Goal: Find specific page/section: Find specific page/section

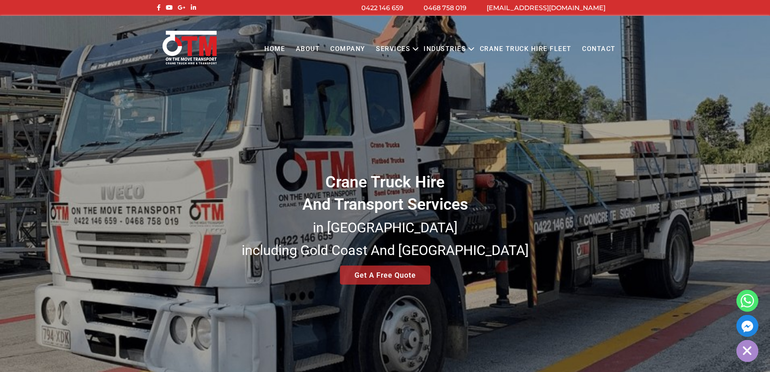
click at [305, 47] on link "About" at bounding box center [307, 49] width 35 height 22
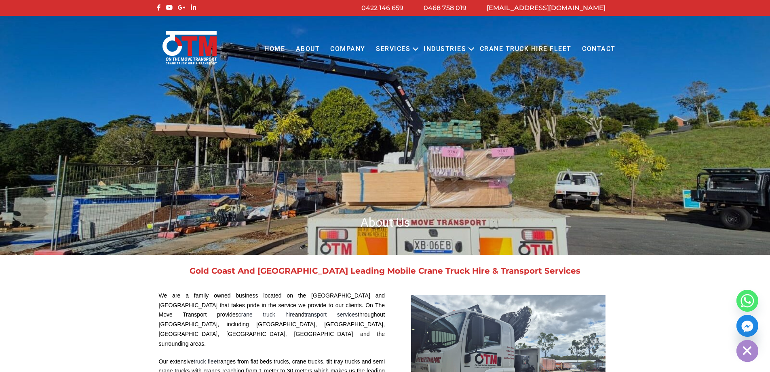
click at [342, 49] on link "COMPANY" at bounding box center [348, 49] width 46 height 22
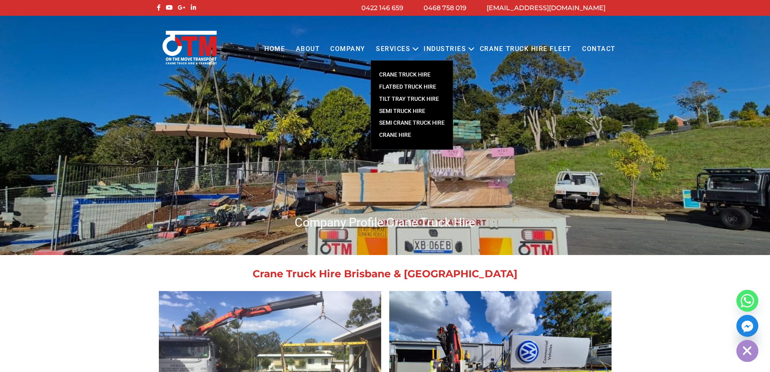
click at [405, 47] on link "Services" at bounding box center [393, 49] width 45 height 22
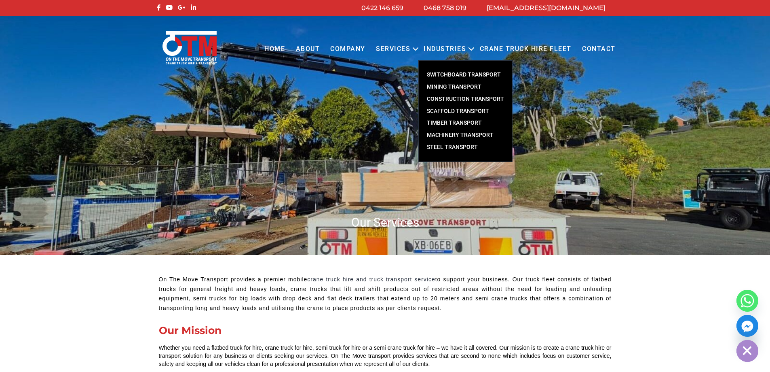
click at [458, 48] on link "Industries" at bounding box center [444, 49] width 53 height 22
click at [454, 49] on link "Industries" at bounding box center [444, 49] width 53 height 22
click at [493, 74] on link "Switchboard Transport" at bounding box center [465, 75] width 93 height 12
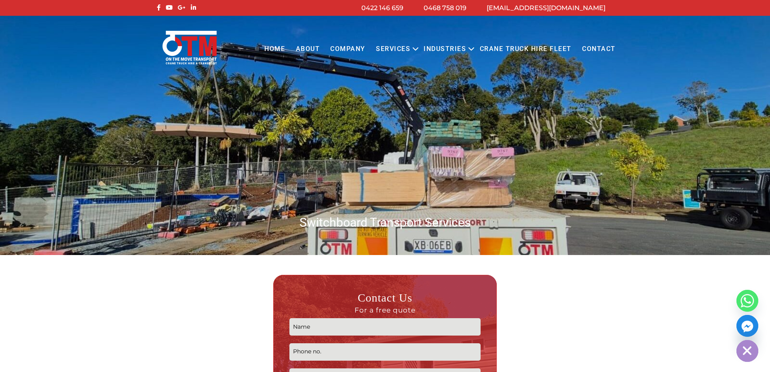
click at [610, 49] on link "Contact" at bounding box center [599, 49] width 44 height 22
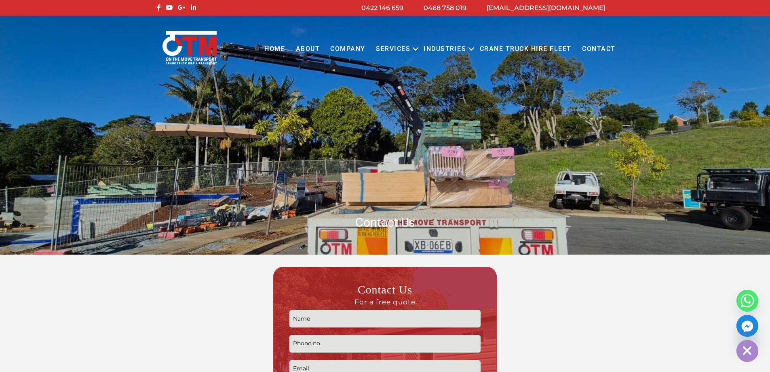
click at [593, 50] on link "Contact" at bounding box center [599, 49] width 44 height 22
click at [505, 48] on link "Crane Truck Hire Fleet" at bounding box center [525, 49] width 102 height 22
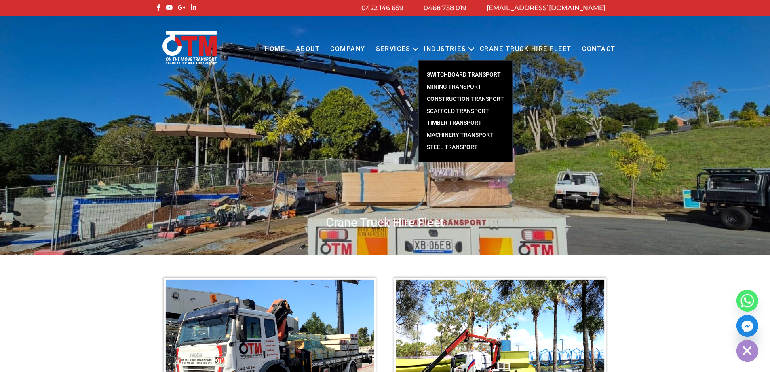
click at [439, 49] on link "Industries" at bounding box center [444, 49] width 53 height 22
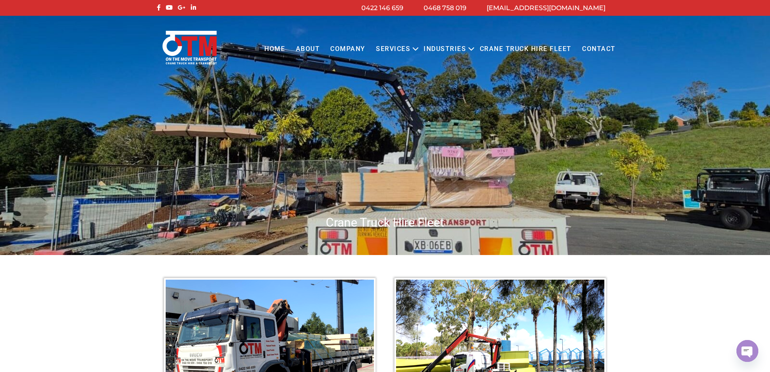
click at [591, 46] on link "Contact" at bounding box center [599, 49] width 44 height 22
